Goal: Find specific page/section: Find specific page/section

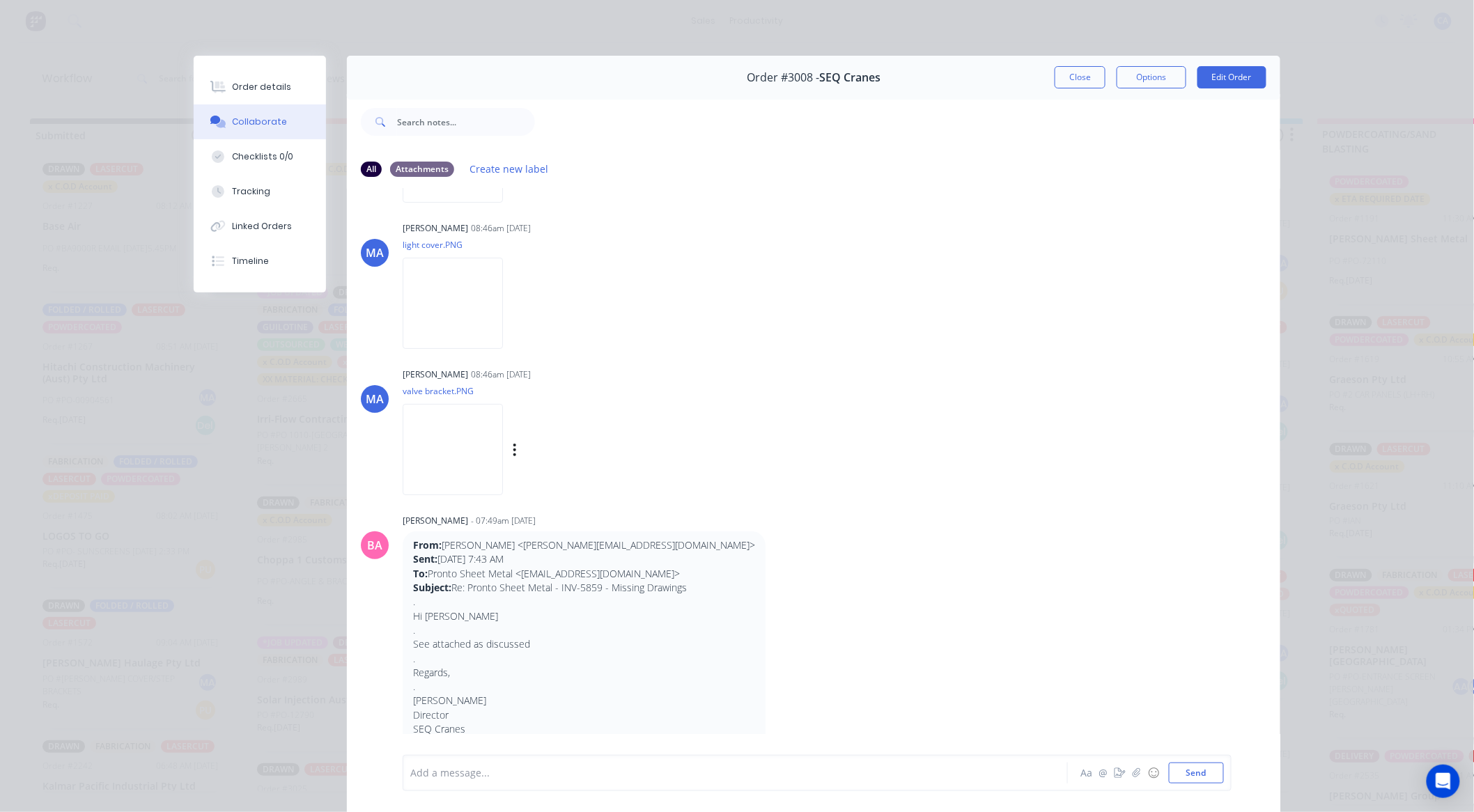
scroll to position [2142, 0]
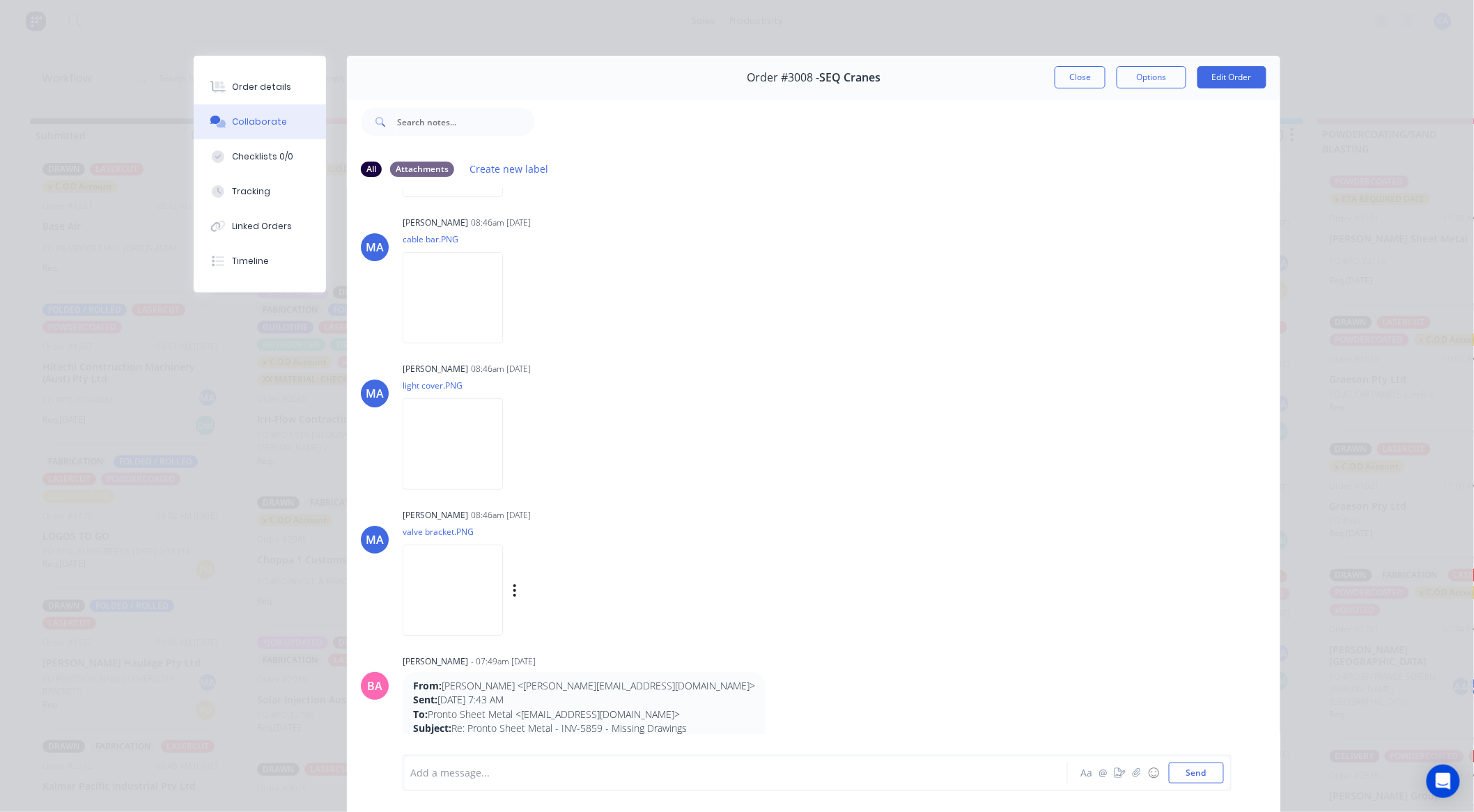
click at [453, 579] on img at bounding box center [452, 589] width 101 height 91
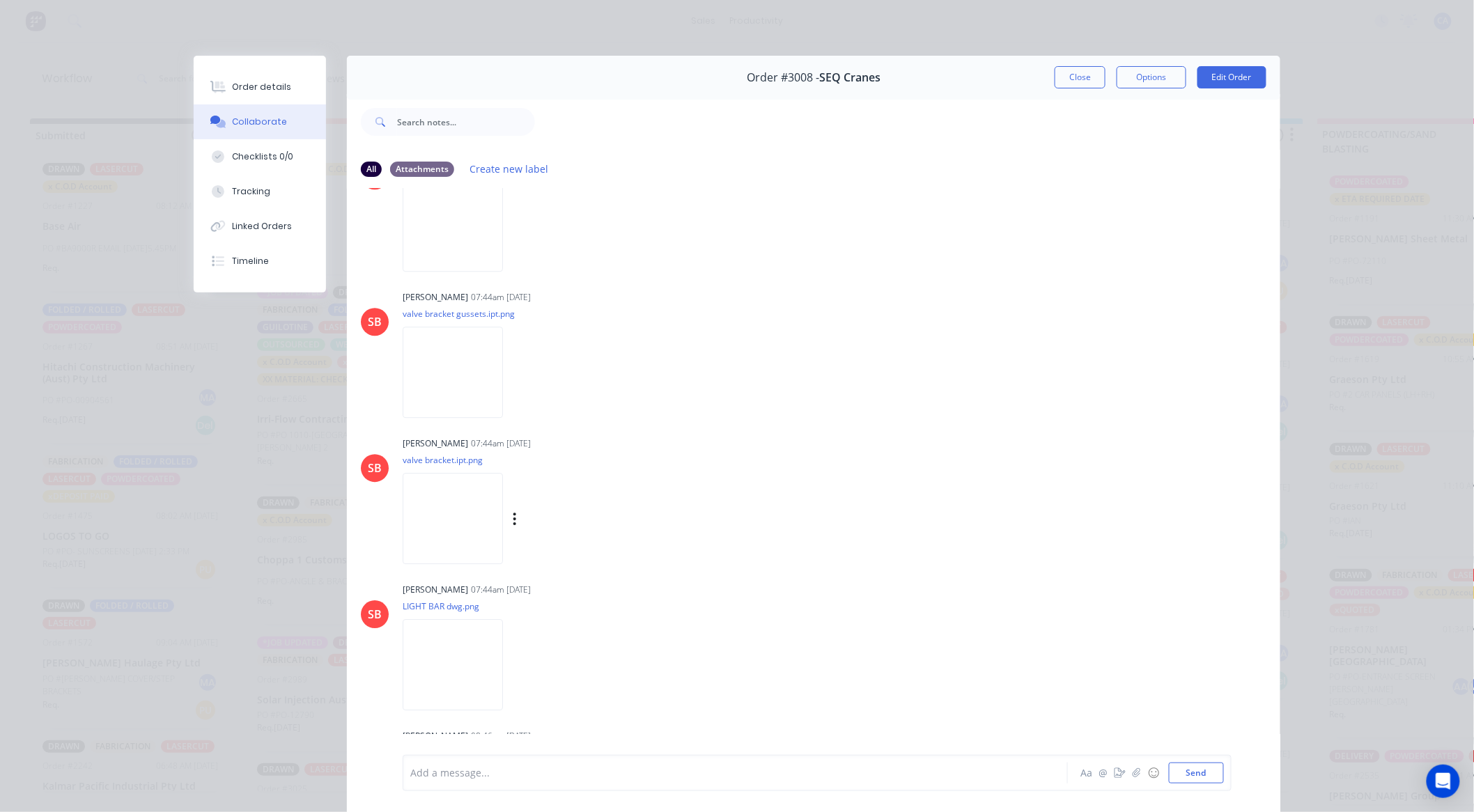
scroll to position [1522, 0]
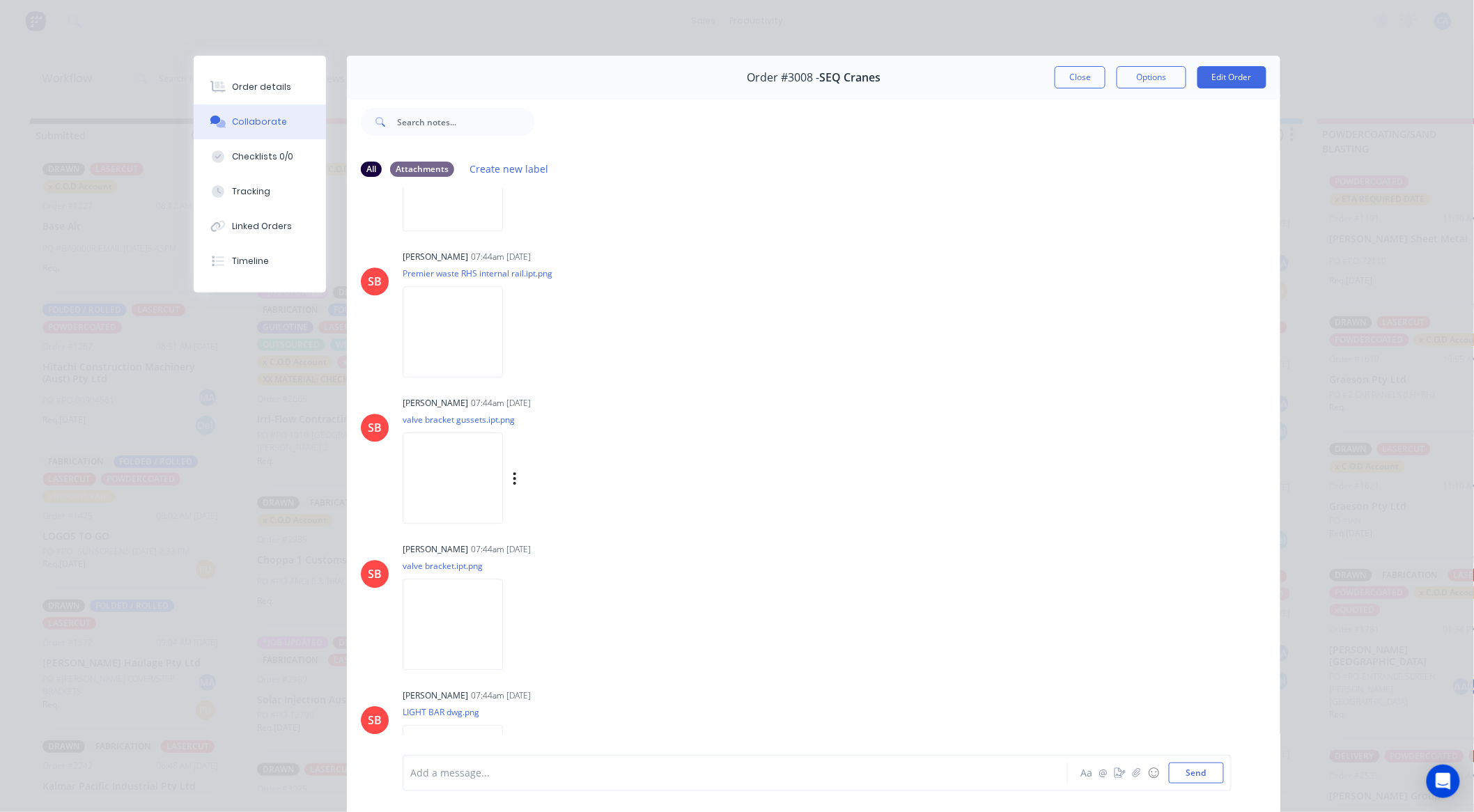
click at [475, 470] on img at bounding box center [452, 477] width 101 height 91
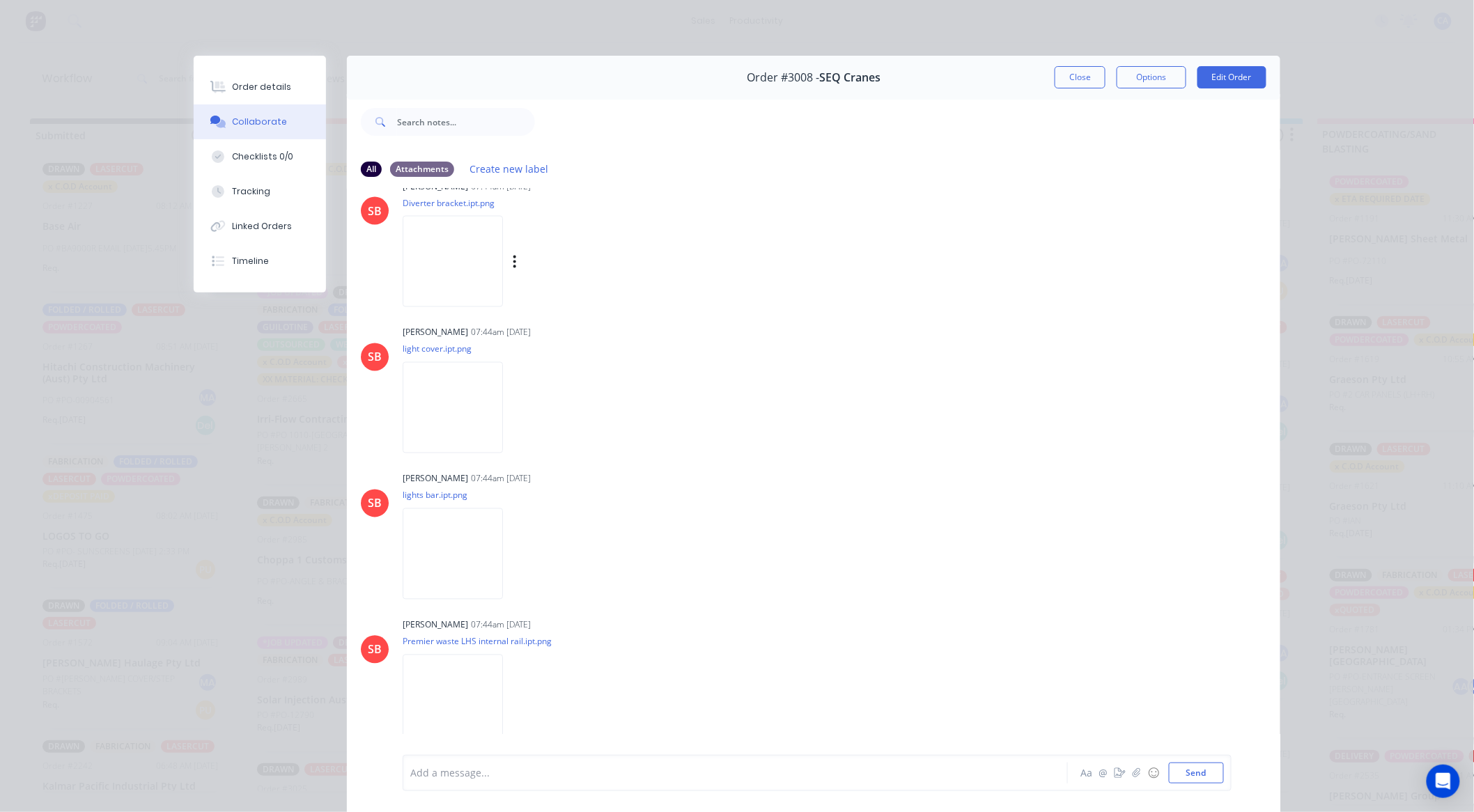
scroll to position [980, 0]
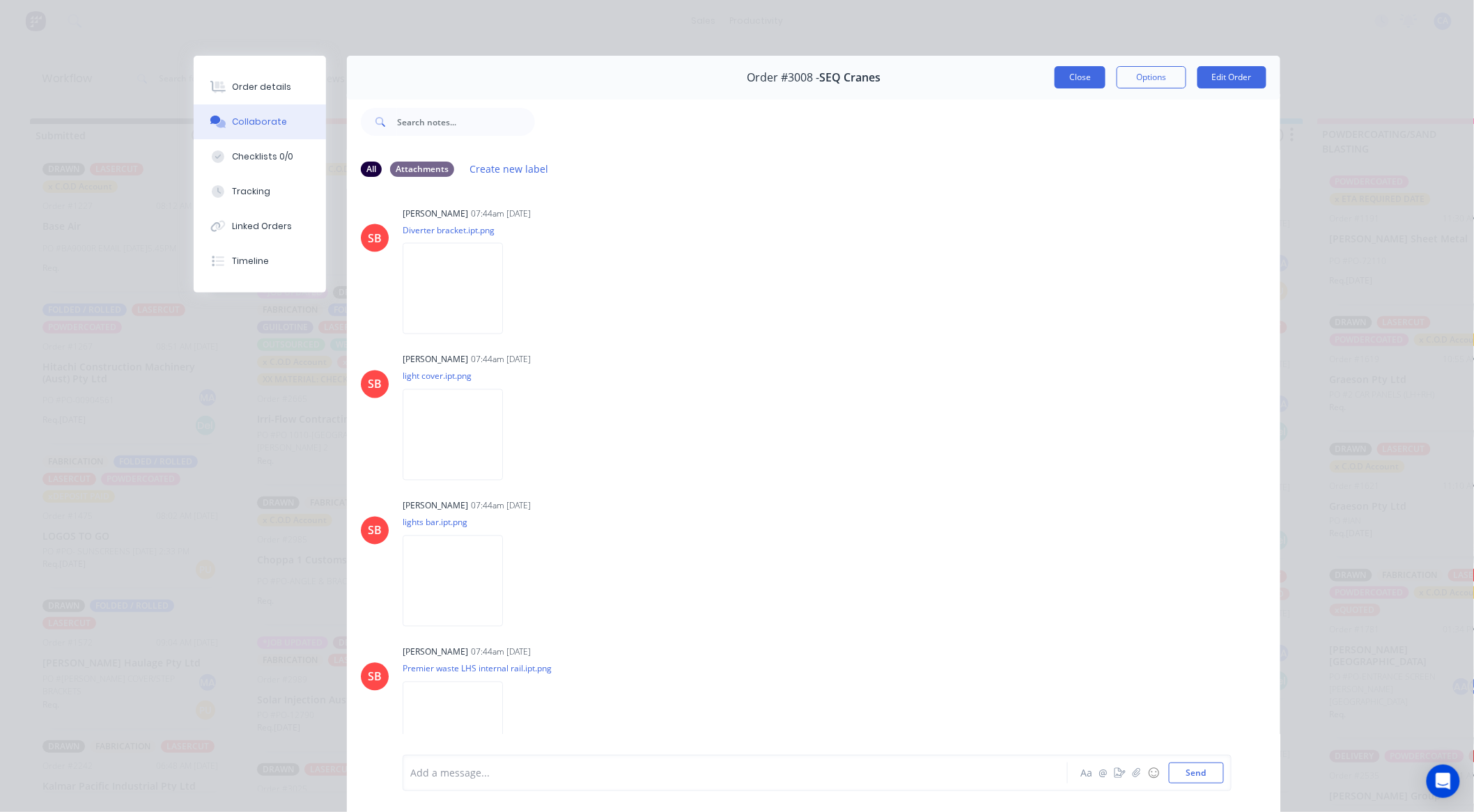
click at [1083, 68] on button "Close" at bounding box center [1080, 77] width 51 height 23
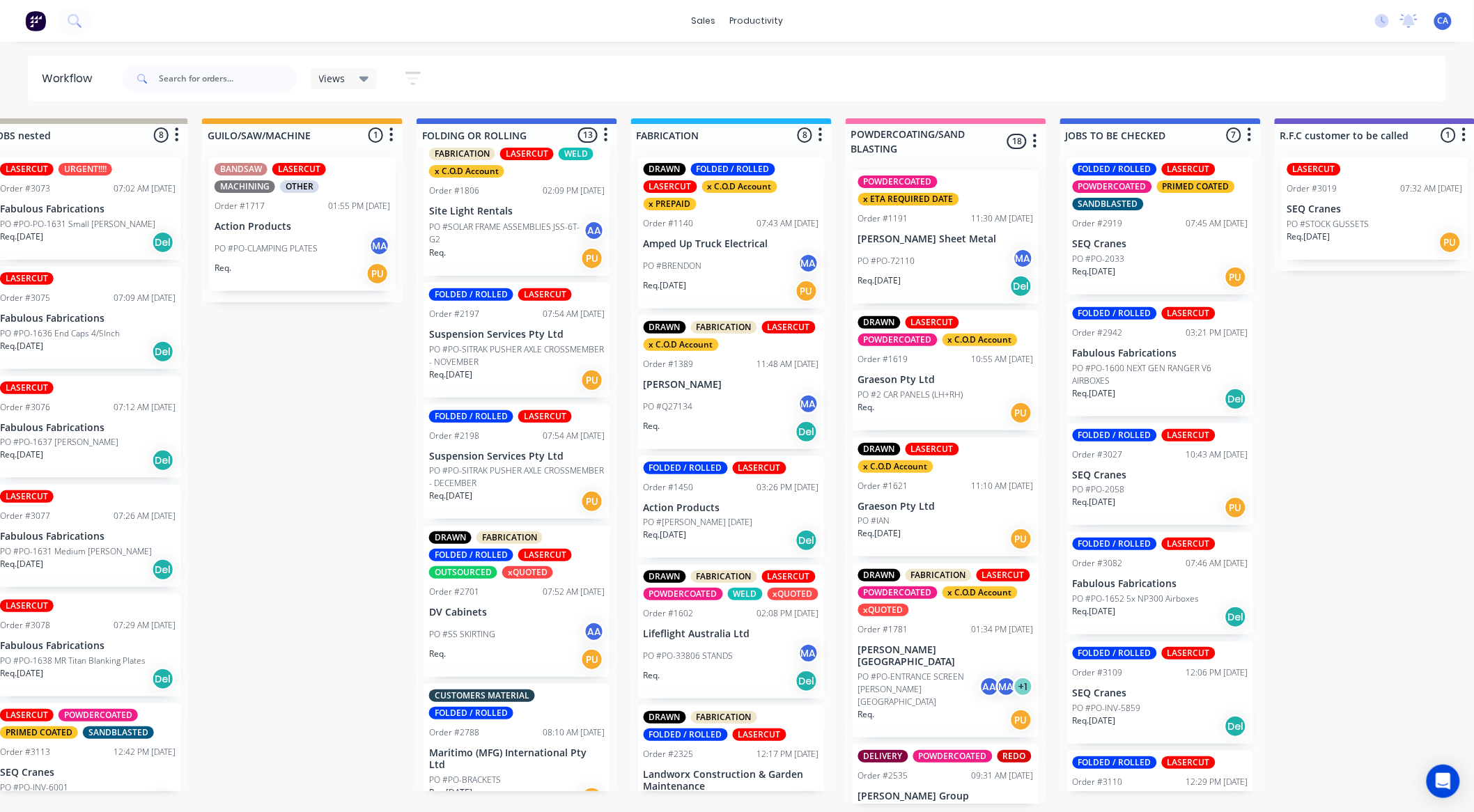
scroll to position [0, 0]
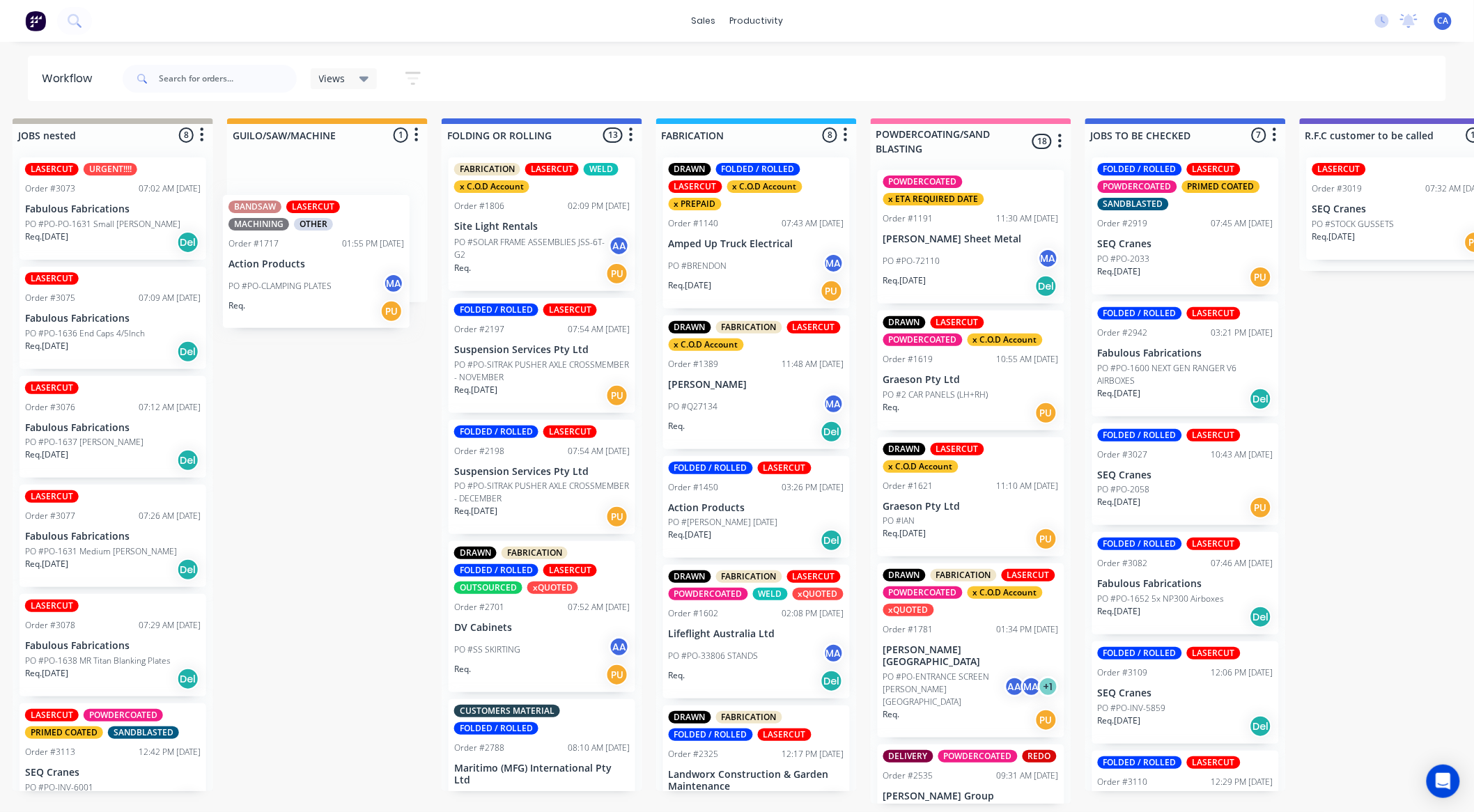
drag, startPoint x: 298, startPoint y: 231, endPoint x: 342, endPoint y: 246, distance: 46.5
click at [343, 246] on div "BANDSAW LASERCUT MACHINING OTHER Order #1717 01:55 PM [DATE] Action Products PO…" at bounding box center [327, 225] width 200 height 156
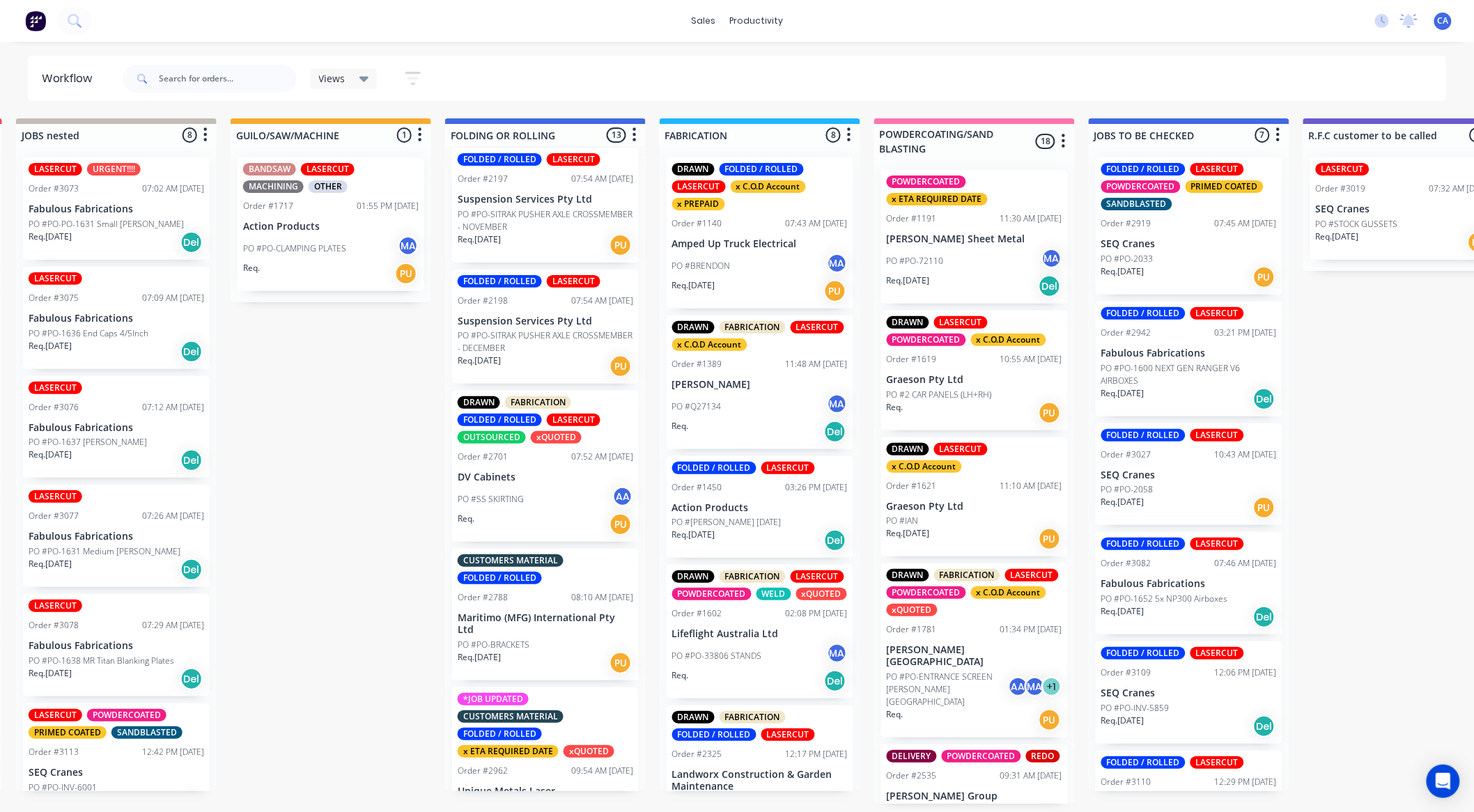
scroll to position [155, 0]
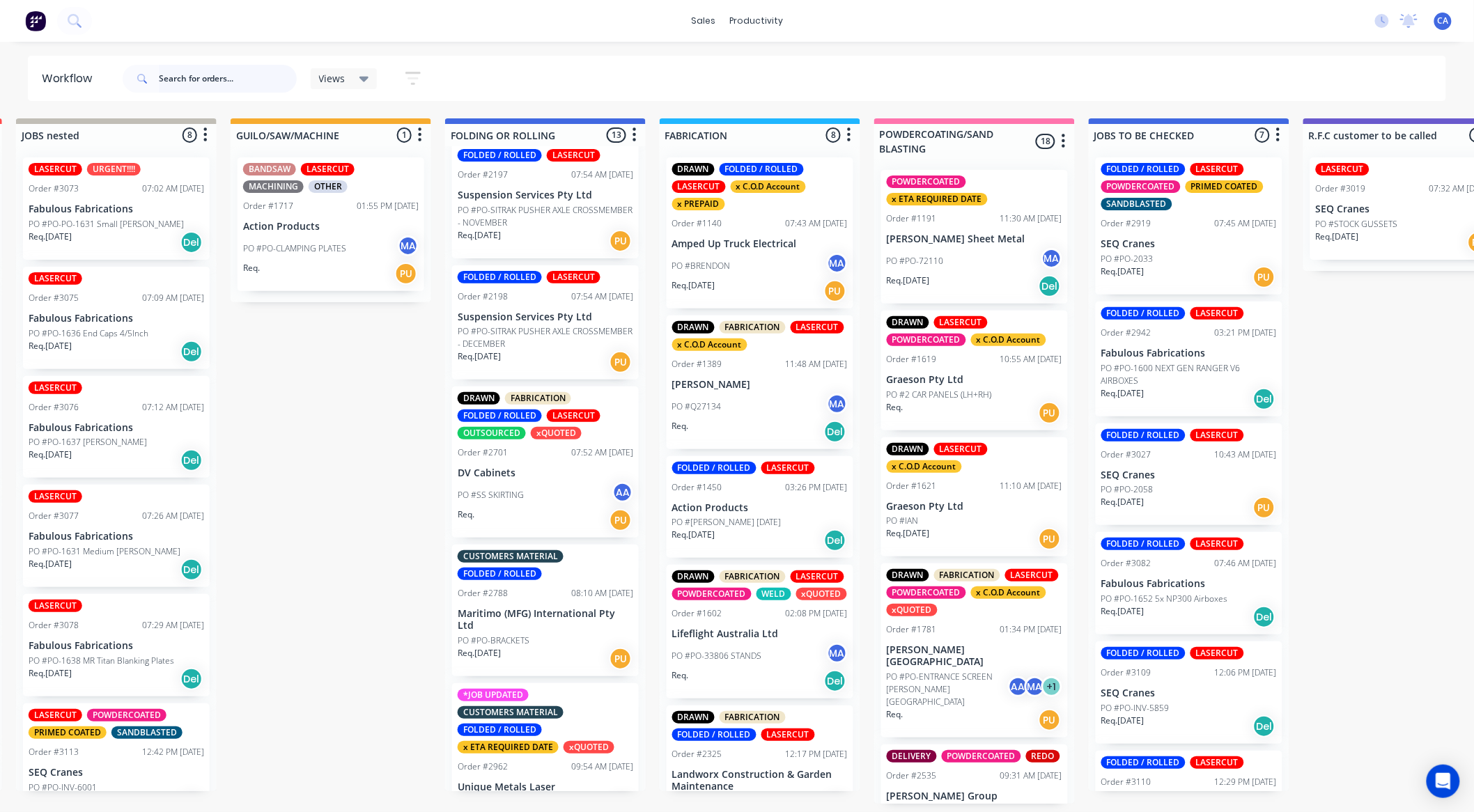
click at [282, 91] on input "text" at bounding box center [227, 79] width 138 height 28
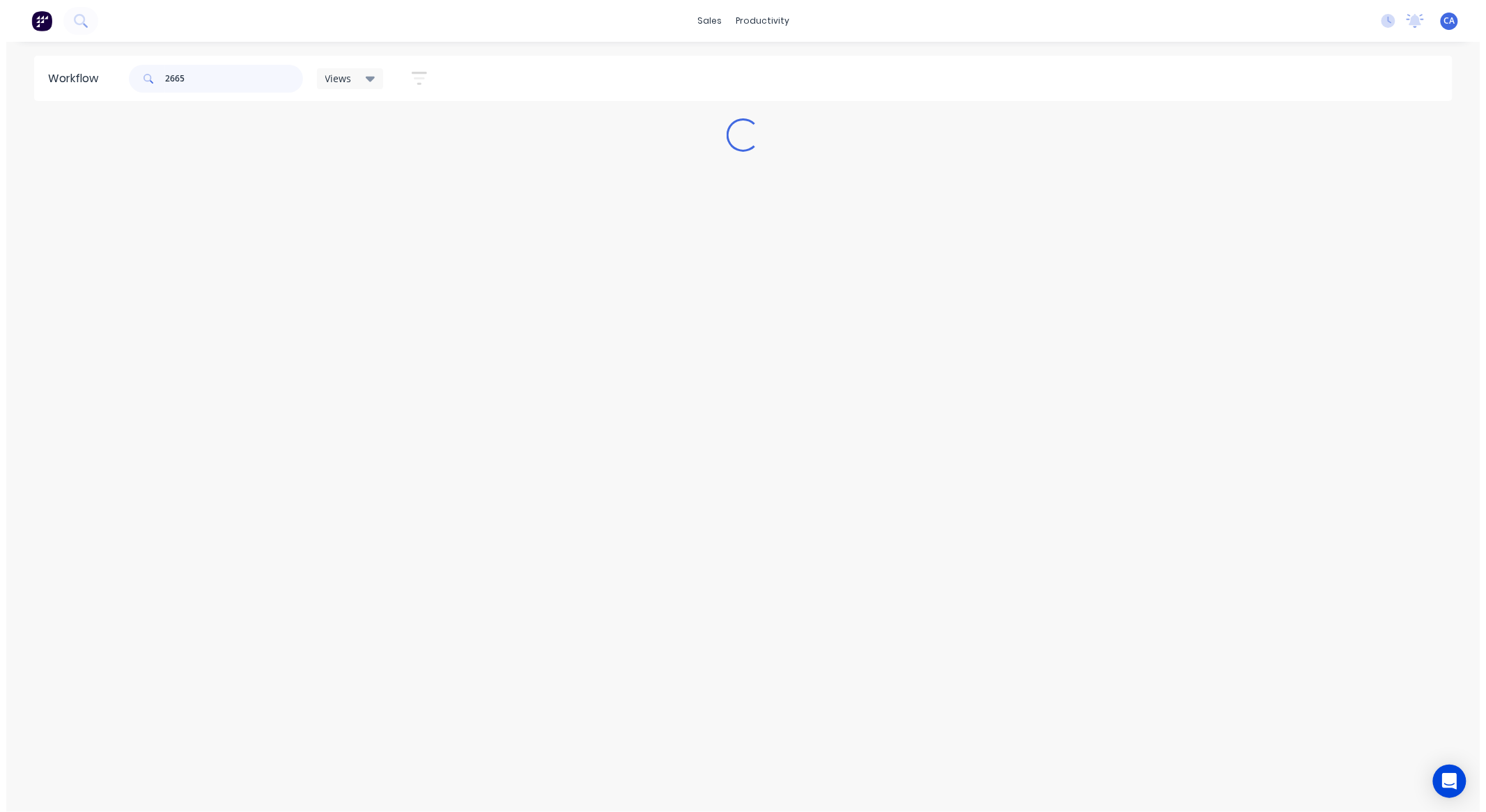
scroll to position [0, 0]
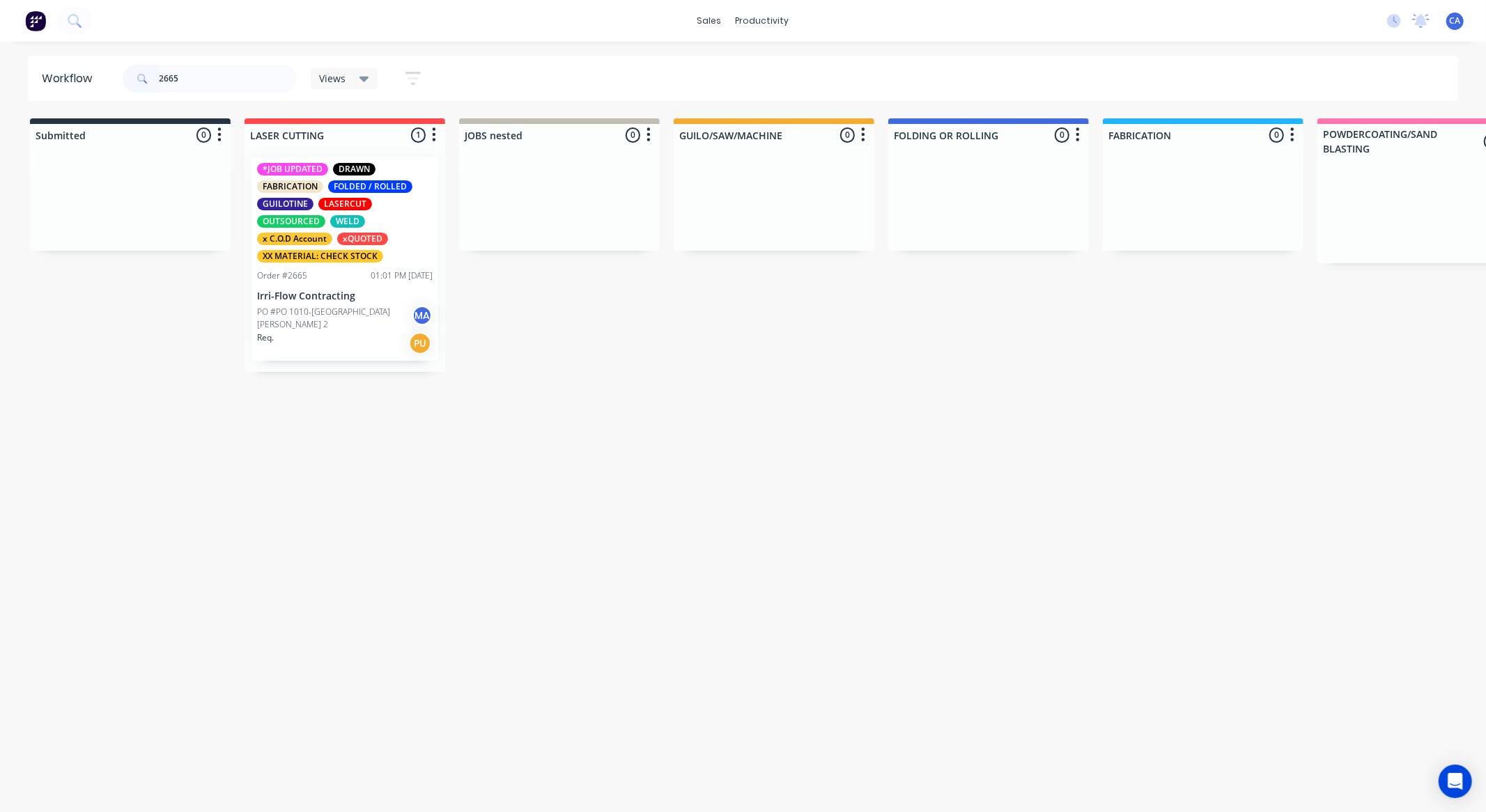
click at [326, 315] on p "PO #PO 1010-[GEOGRAPHIC_DATA][PERSON_NAME] 2" at bounding box center [334, 318] width 155 height 25
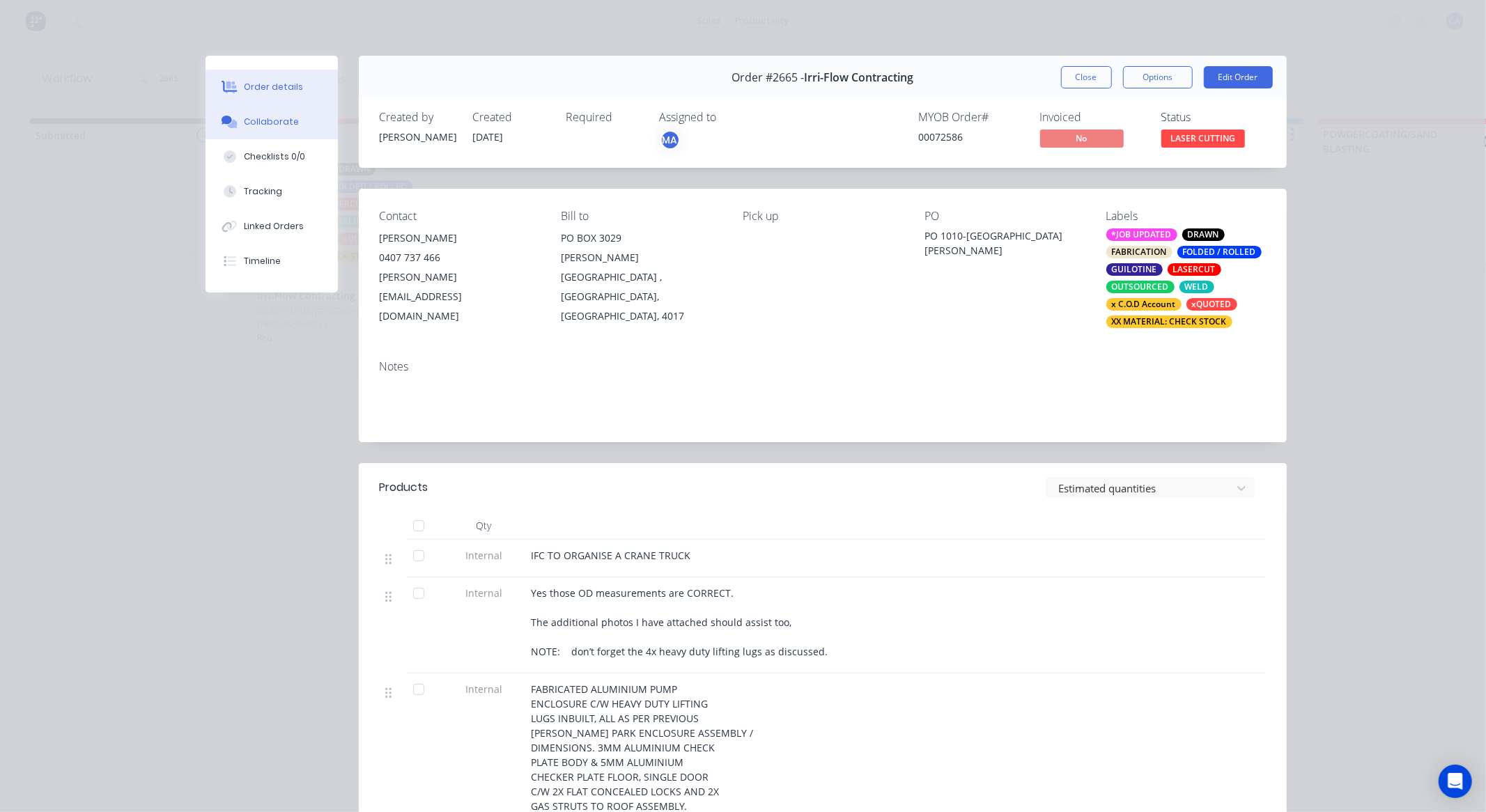
click at [225, 113] on button "Collaborate" at bounding box center [272, 121] width 133 height 35
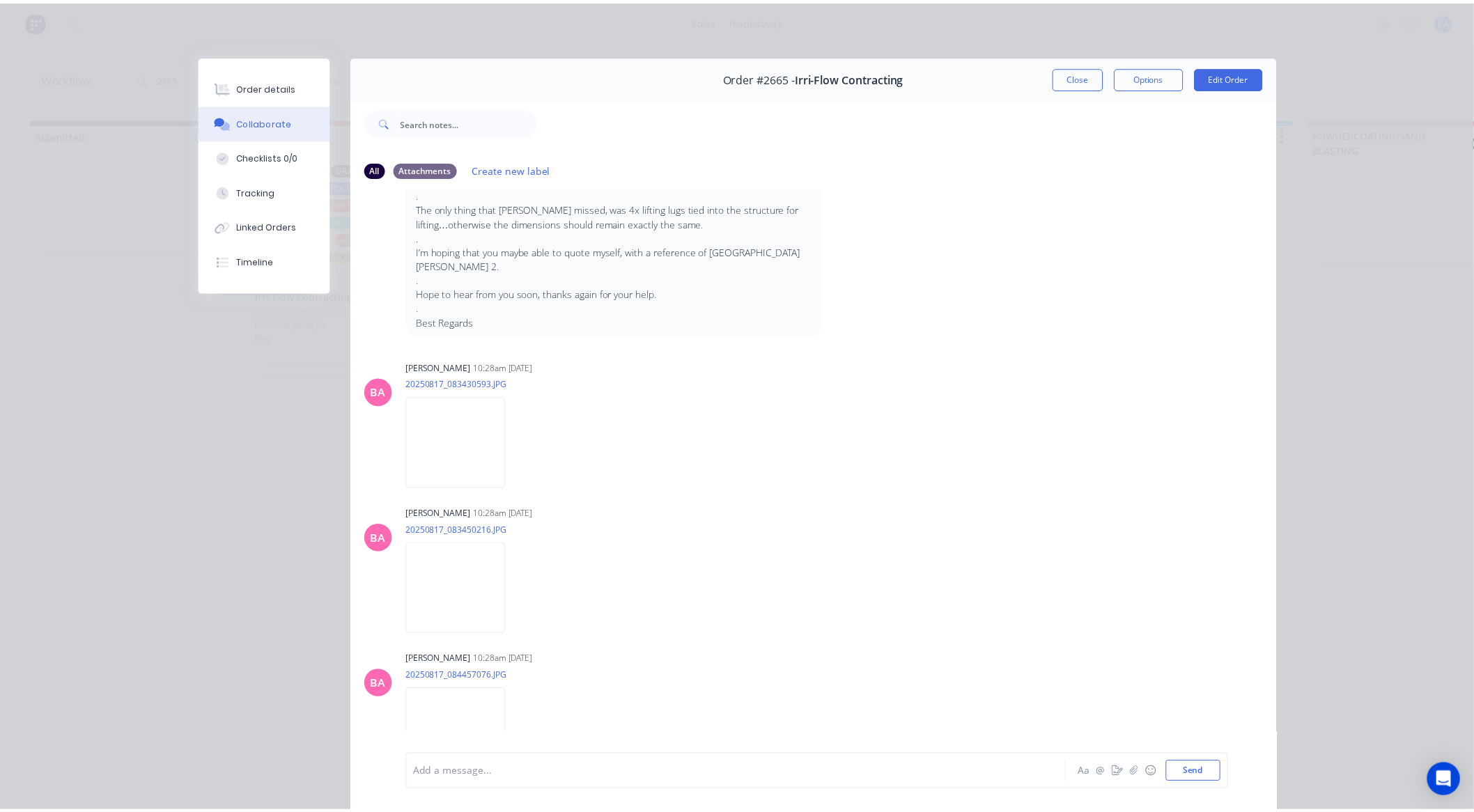
scroll to position [77, 0]
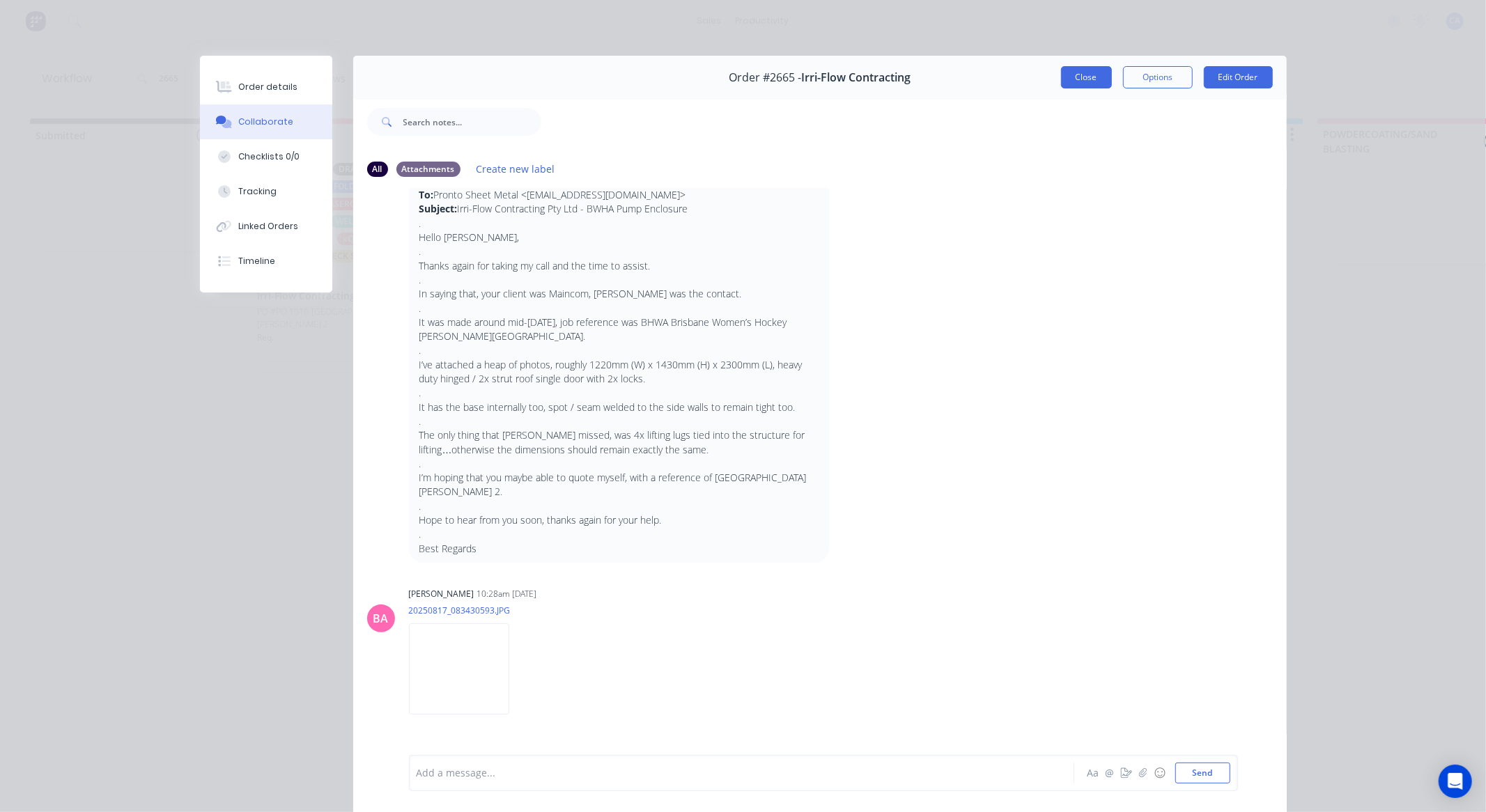
click at [1077, 79] on button "Close" at bounding box center [1087, 77] width 51 height 23
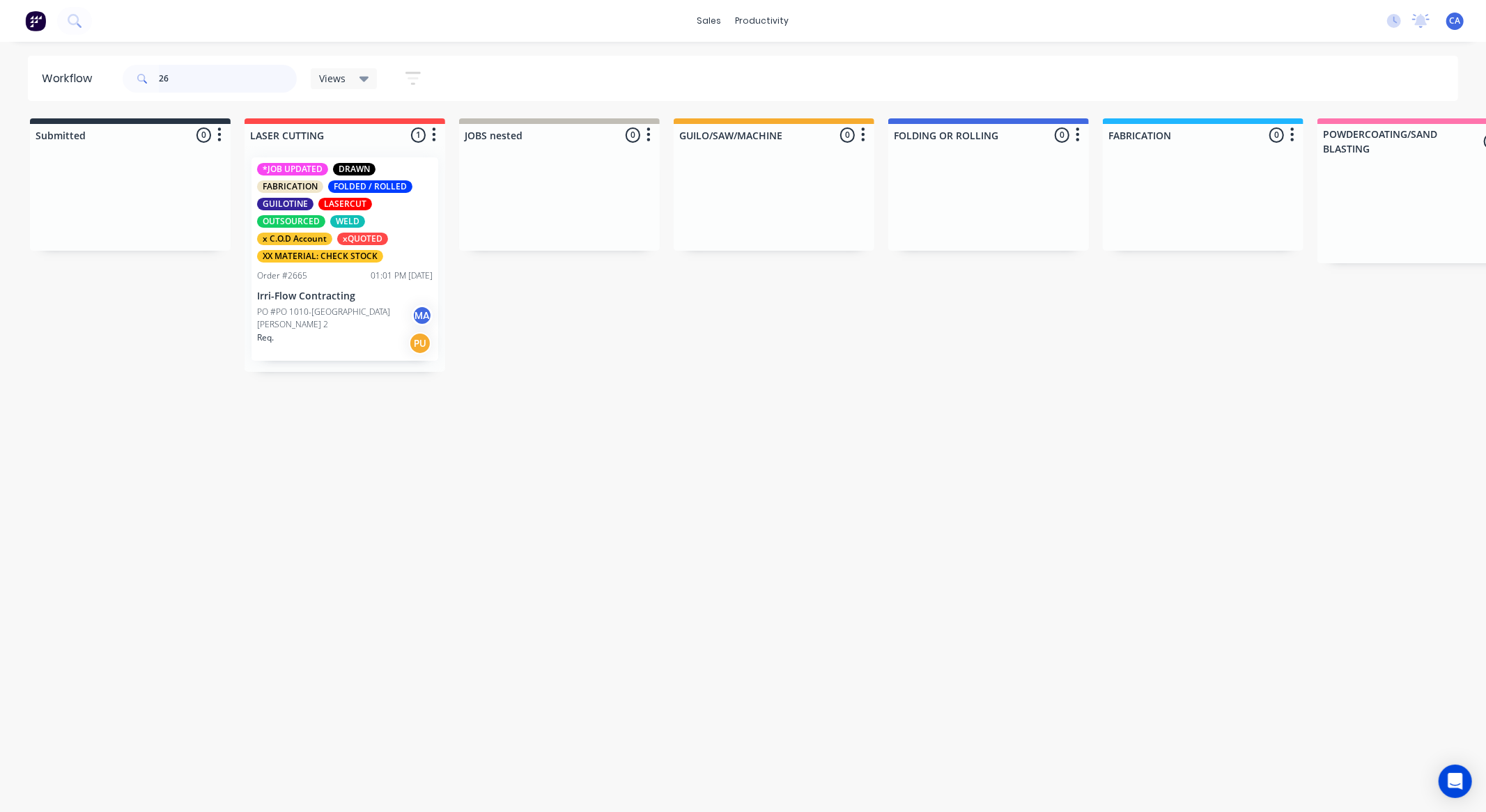
type input "2"
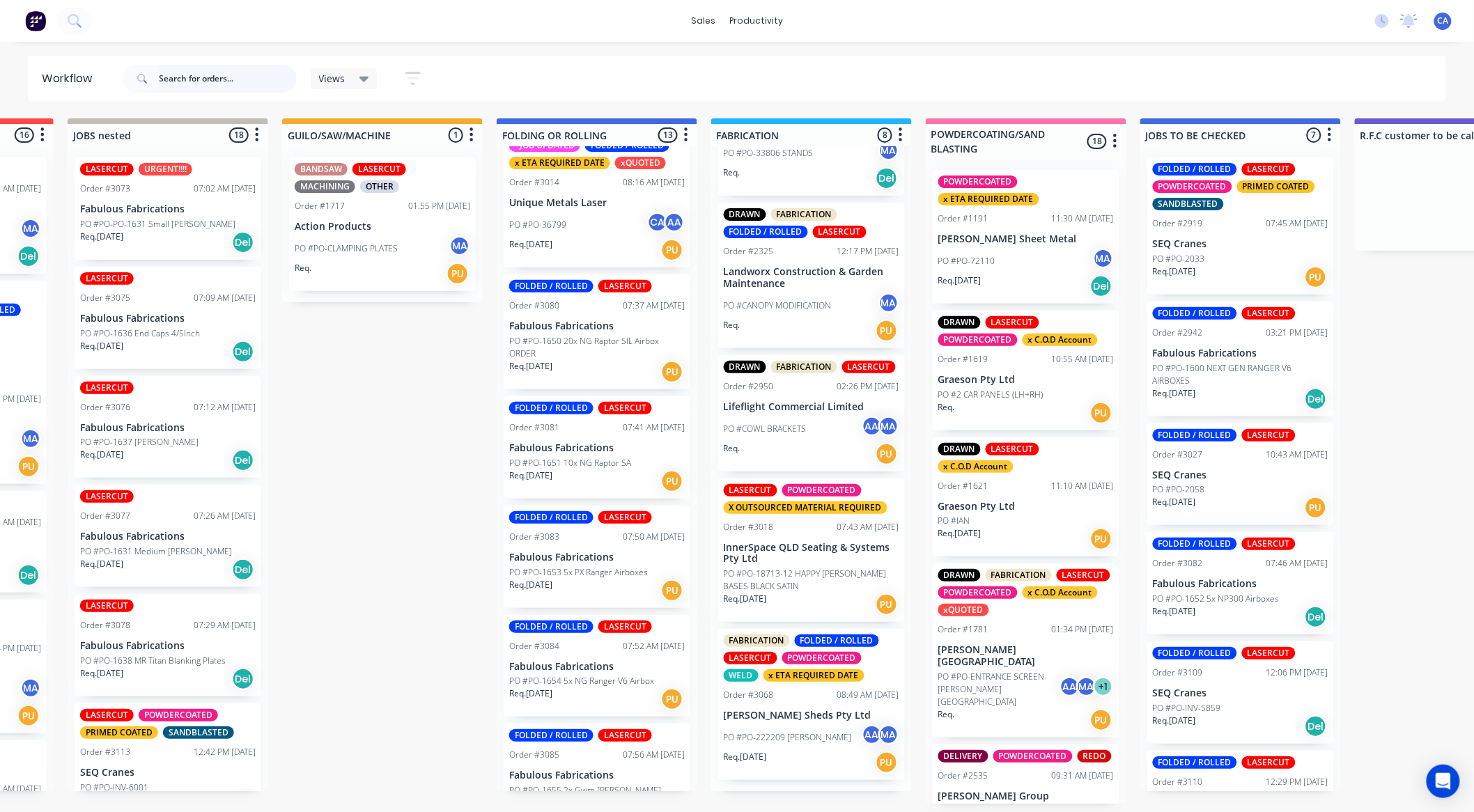
scroll to position [1038, 0]
